Goal: Task Accomplishment & Management: Use online tool/utility

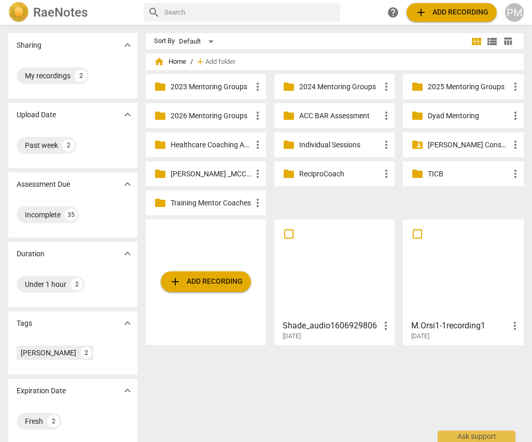
click at [335, 270] on div at bounding box center [334, 269] width 113 height 92
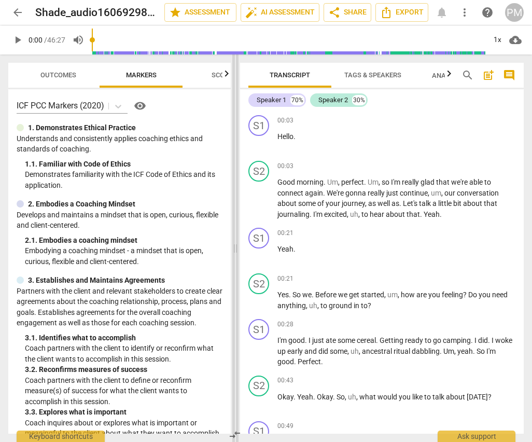
drag, startPoint x: 267, startPoint y: 247, endPoint x: 236, endPoint y: 247, distance: 31.1
click at [236, 247] on span at bounding box center [235, 248] width 6 height 388
click at [388, 74] on span "Tags & Speakers" at bounding box center [373, 75] width 57 height 8
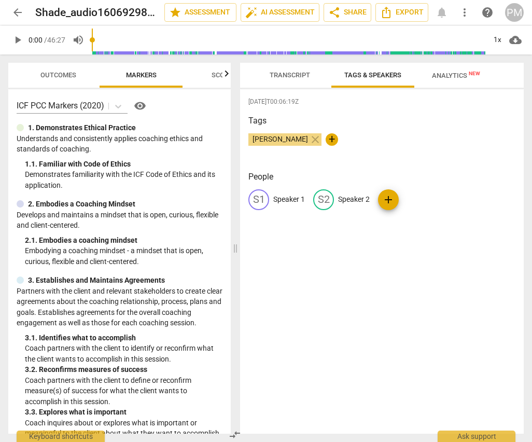
click at [353, 199] on p "Speaker 2" at bounding box center [354, 199] width 32 height 11
type input "Coach"
click at [291, 197] on p "Speaker 1" at bounding box center [289, 199] width 32 height 11
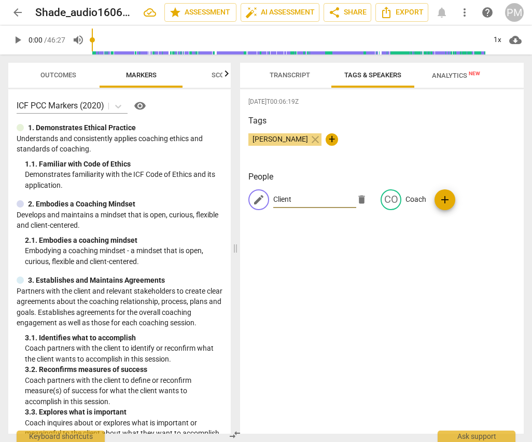
type input "Client"
click at [268, 248] on div "[DATE]T00:06:19Z Tags [PERSON_NAME] close + People edit Client delete CO Coach …" at bounding box center [382, 261] width 284 height 345
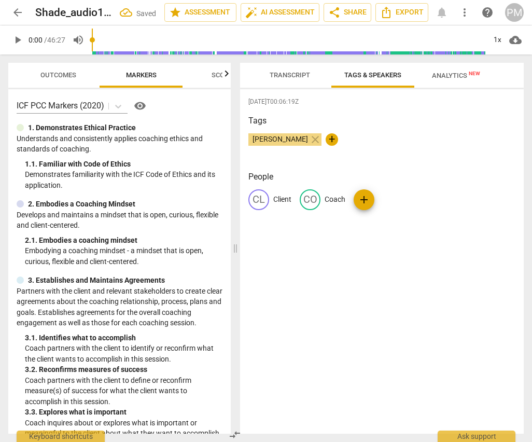
click at [288, 76] on span "Transcript" at bounding box center [290, 75] width 40 height 8
